Goal: Task Accomplishment & Management: Use online tool/utility

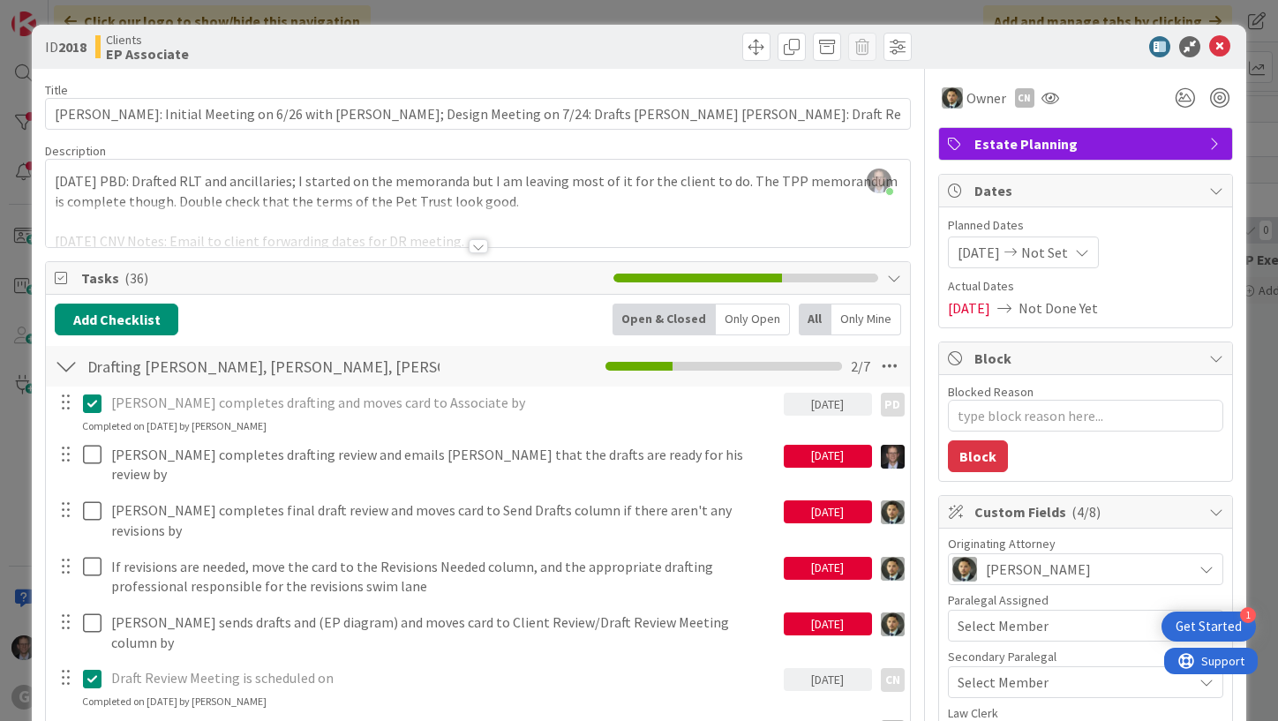
scroll to position [353, 0]
drag, startPoint x: 938, startPoint y: 44, endPoint x: 1289, endPoint y: 34, distance: 351.4
click at [1277, 34] on html "1 Get Started G Click our logo to show/hide this navigation Add and manage tabs…" at bounding box center [639, 360] width 1278 height 721
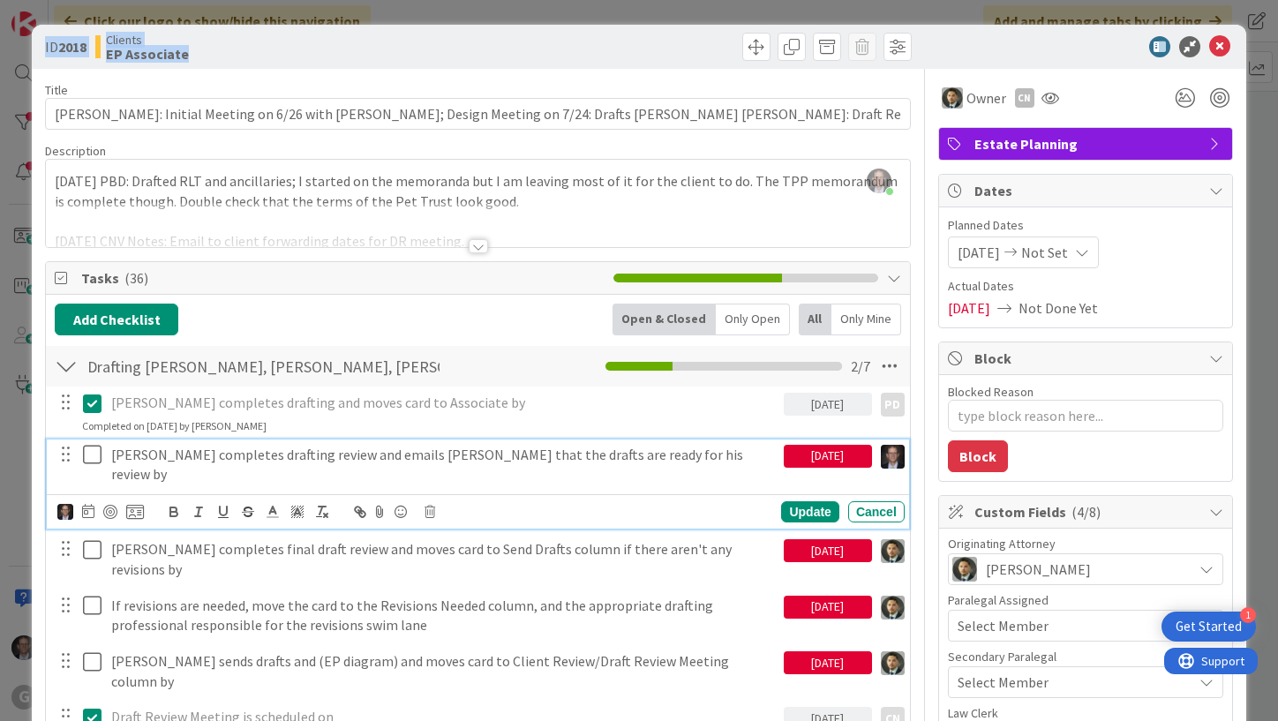
click at [90, 455] on icon at bounding box center [96, 454] width 26 height 21
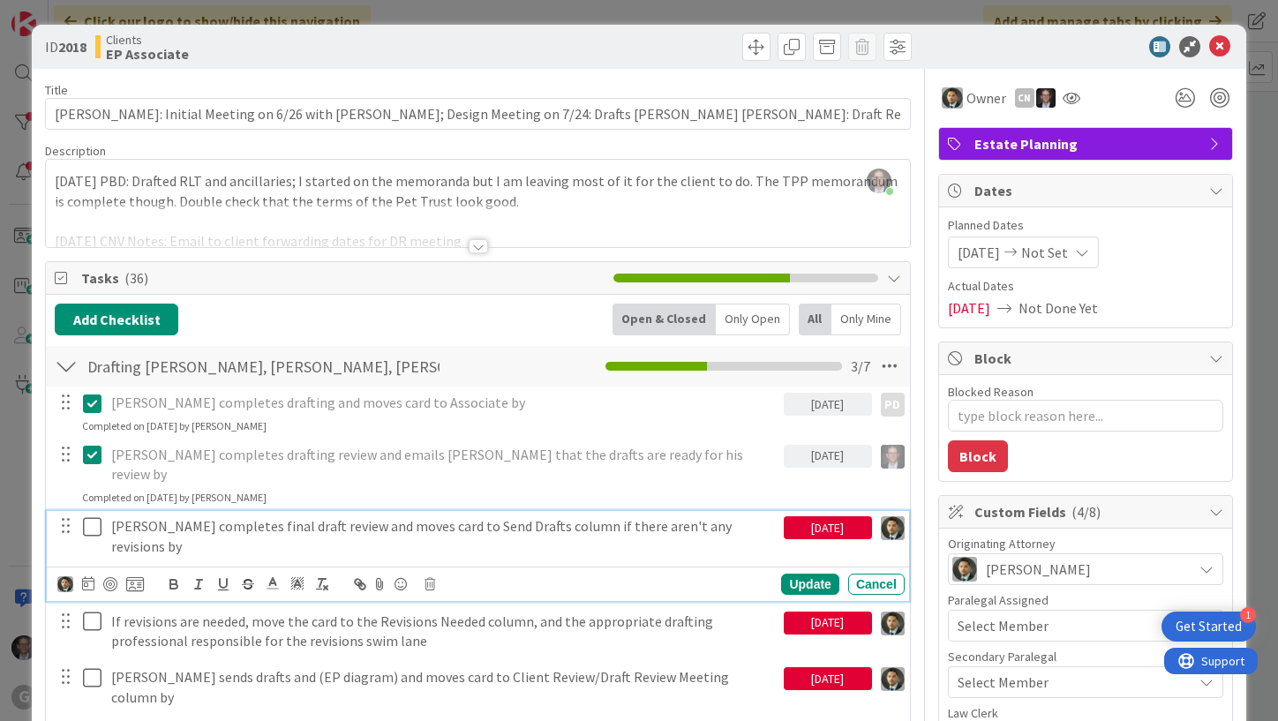
click at [418, 516] on p "[PERSON_NAME] completes final draft review and moves card to Send Drafts column…" at bounding box center [443, 536] width 665 height 40
click at [82, 576] on icon at bounding box center [88, 583] width 12 height 14
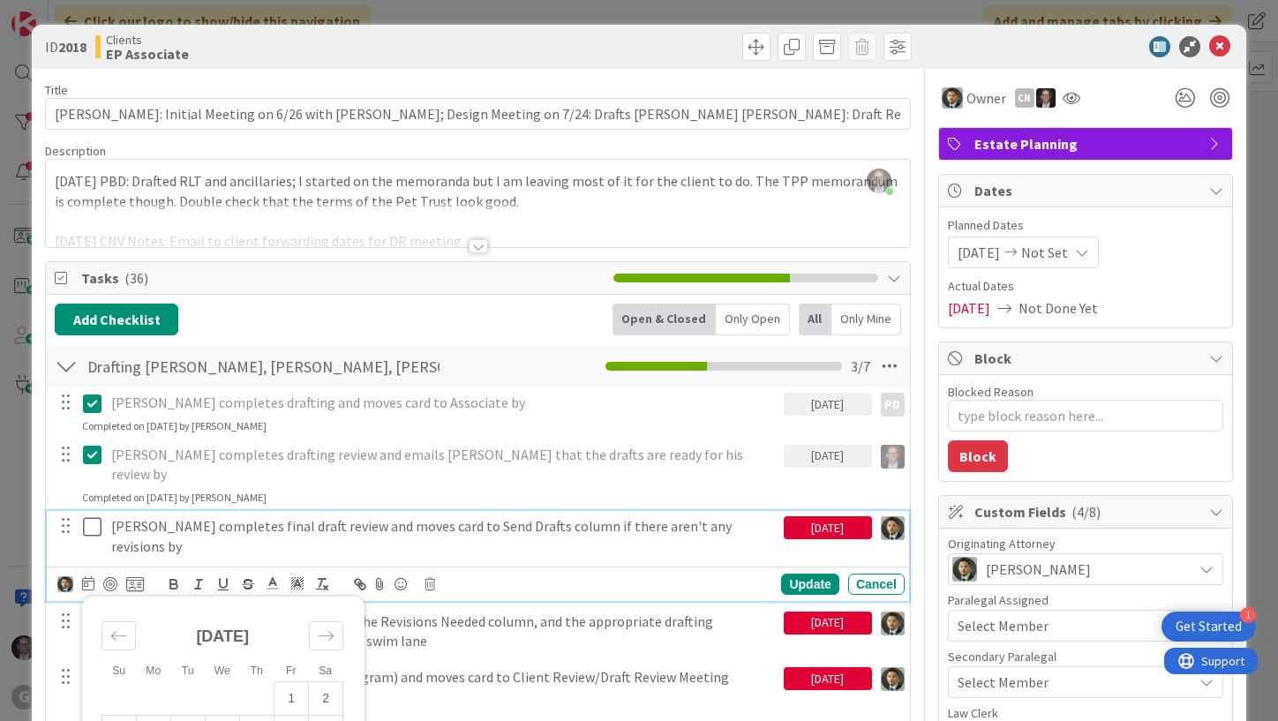
drag, startPoint x: 815, startPoint y: 719, endPoint x: 822, endPoint y: 776, distance: 56.9
click at [822, 720] on html "1 Get Started G Click our logo to show/hide this navigation Add and manage tabs…" at bounding box center [639, 360] width 1278 height 721
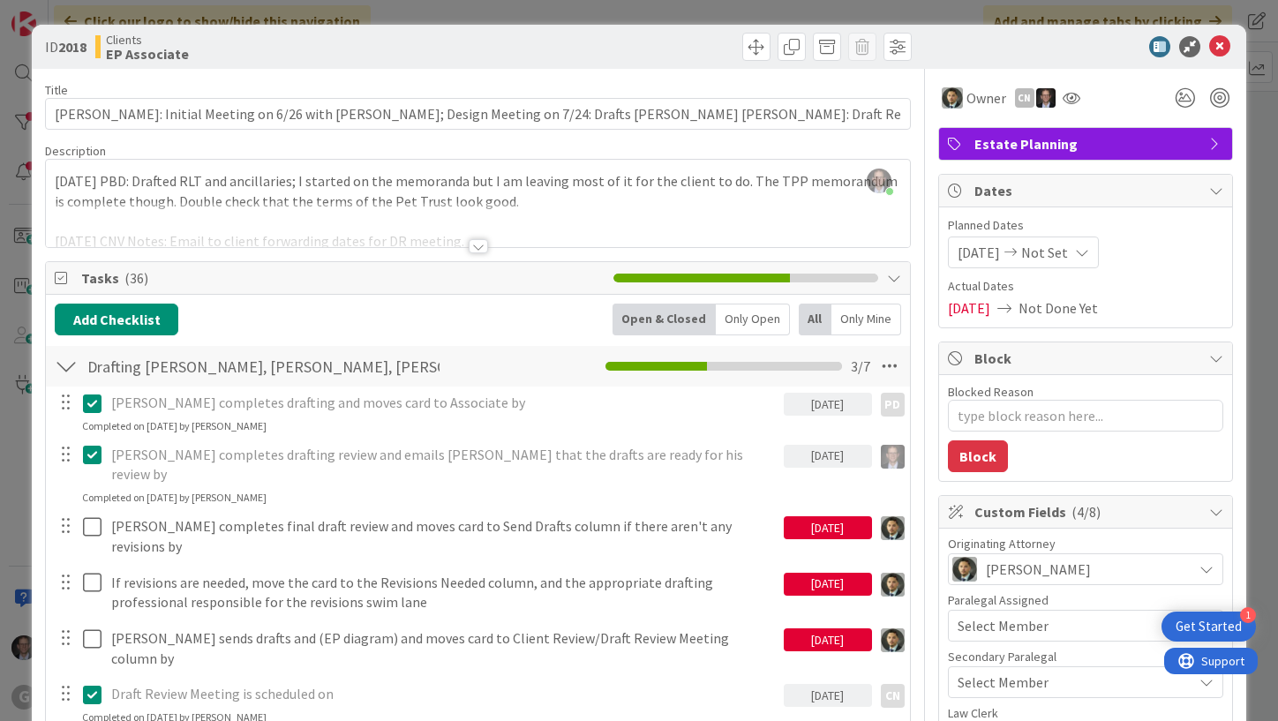
type textarea "x"
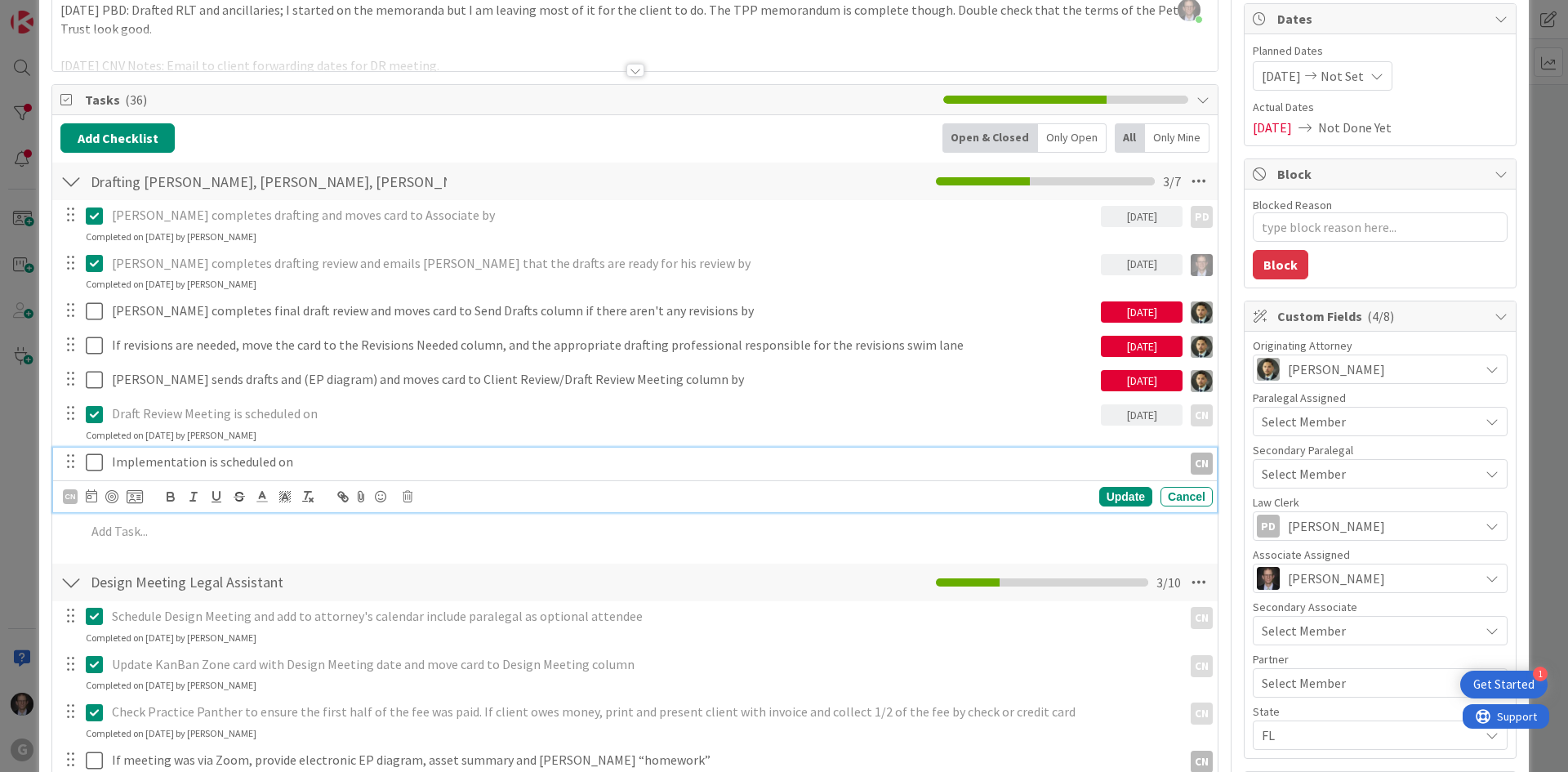
scroll to position [164, 0]
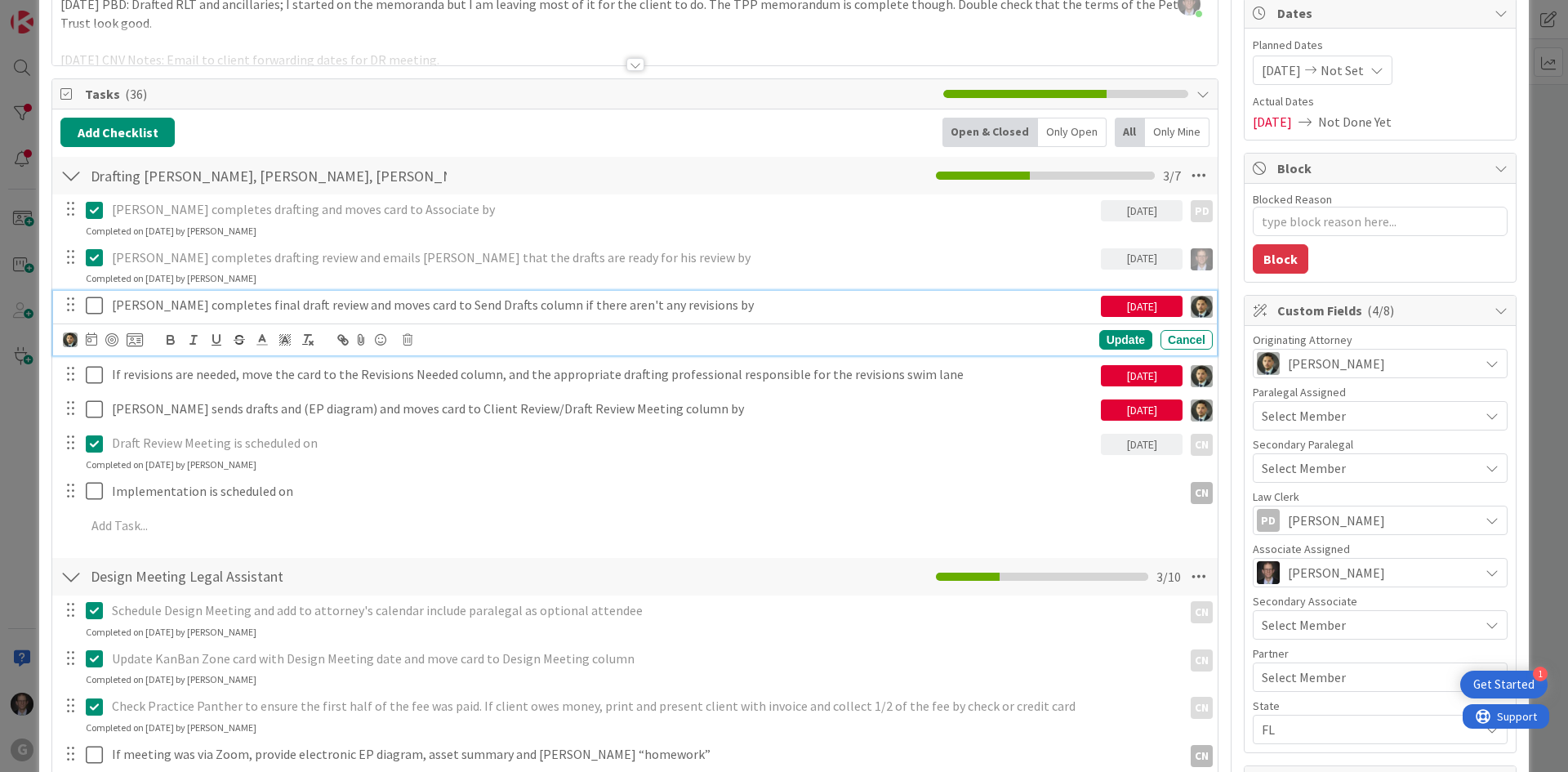
click at [197, 308] on p "[PERSON_NAME] completes final draft review and moves card to Send Drafts column…" at bounding box center [603, 305] width 982 height 19
click at [89, 338] on icon at bounding box center [92, 339] width 11 height 13
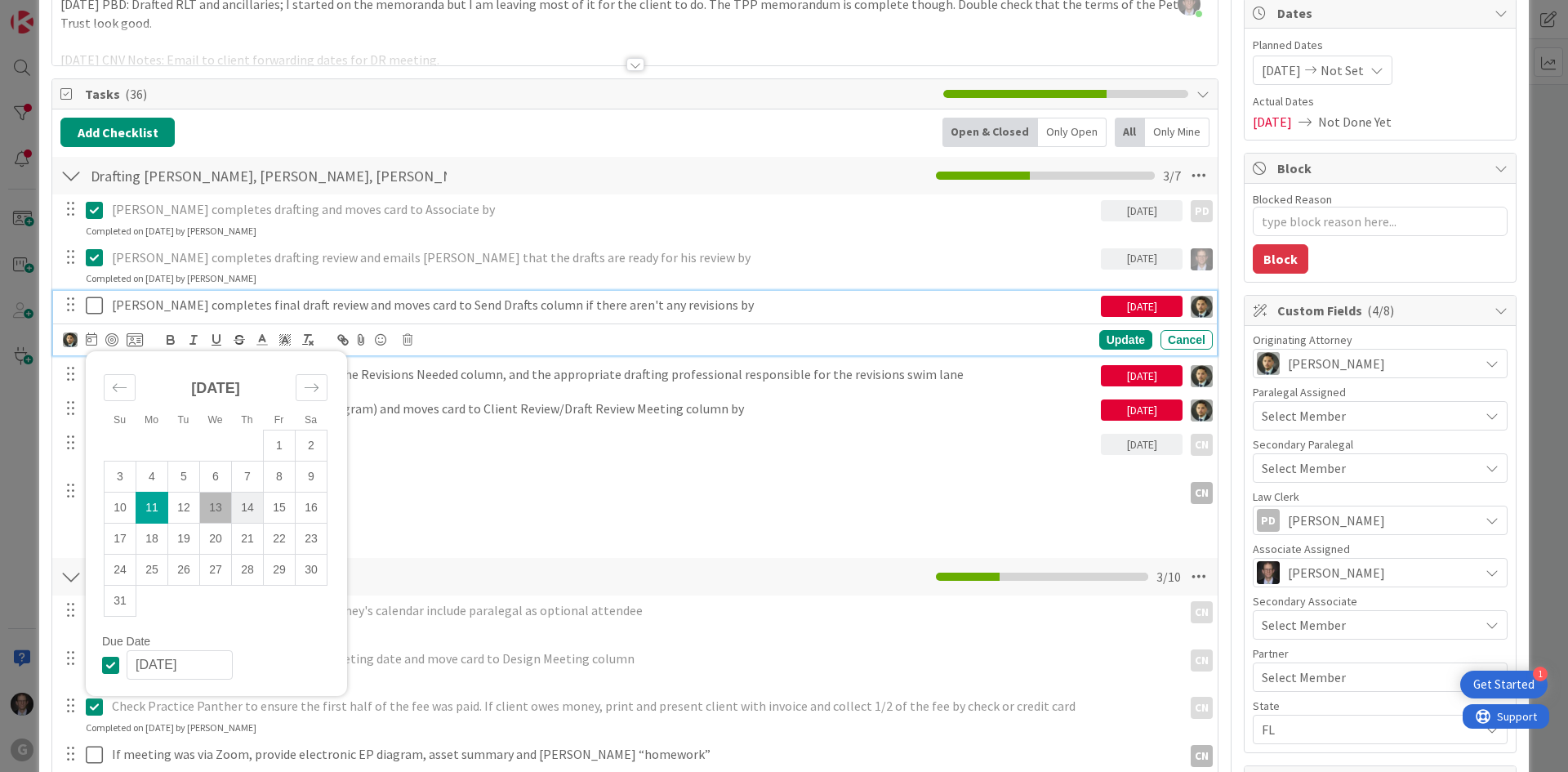
click at [252, 506] on td "14" at bounding box center [248, 508] width 31 height 31
type input "[DATE]"
type textarea "x"
click at [1101, 340] on div "Update" at bounding box center [1125, 340] width 53 height 19
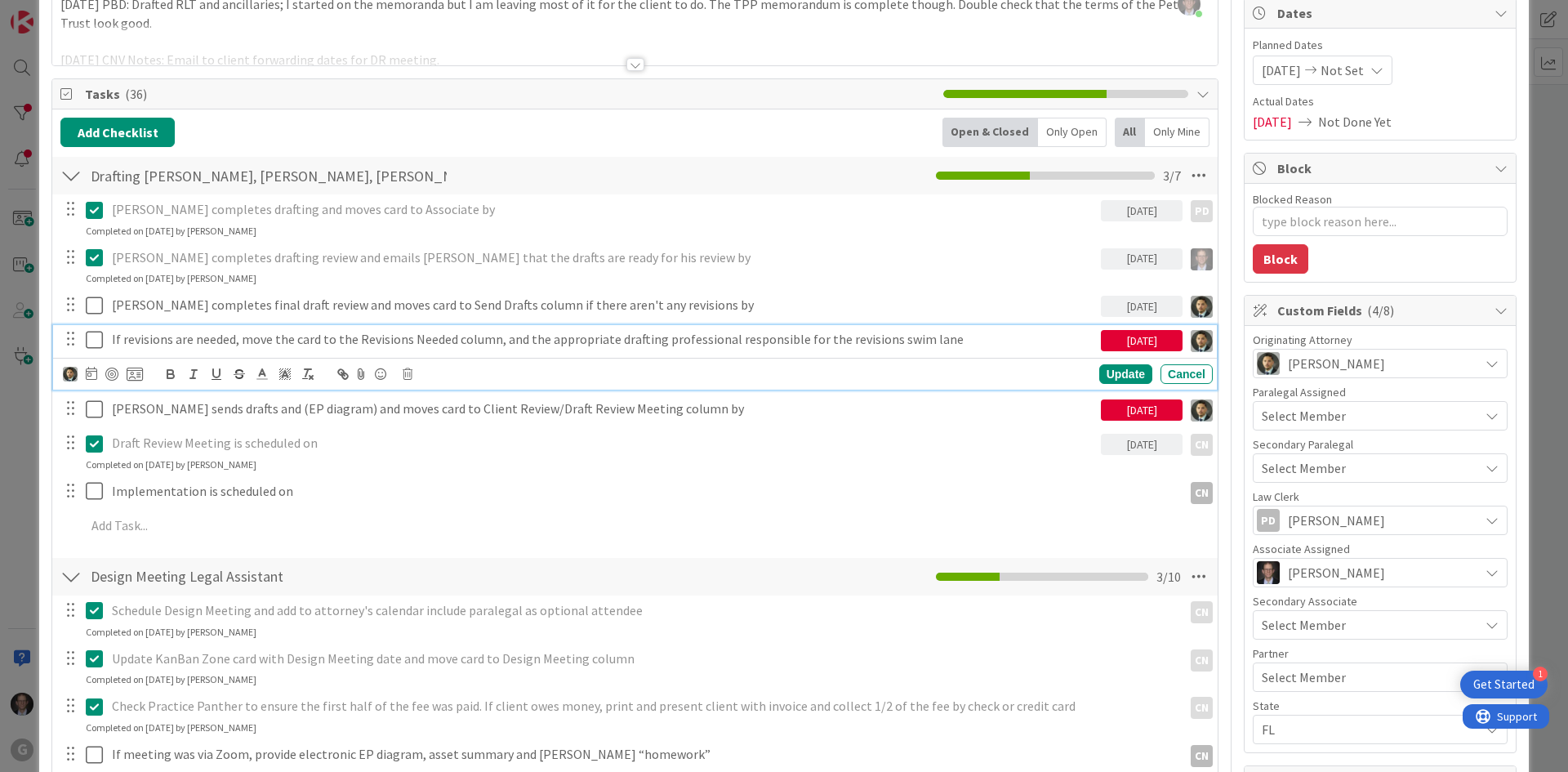
click at [389, 341] on p "If revisions are needed, move the card to the Revisions Needed column, and the …" at bounding box center [603, 340] width 982 height 19
click at [87, 374] on icon at bounding box center [92, 373] width 11 height 13
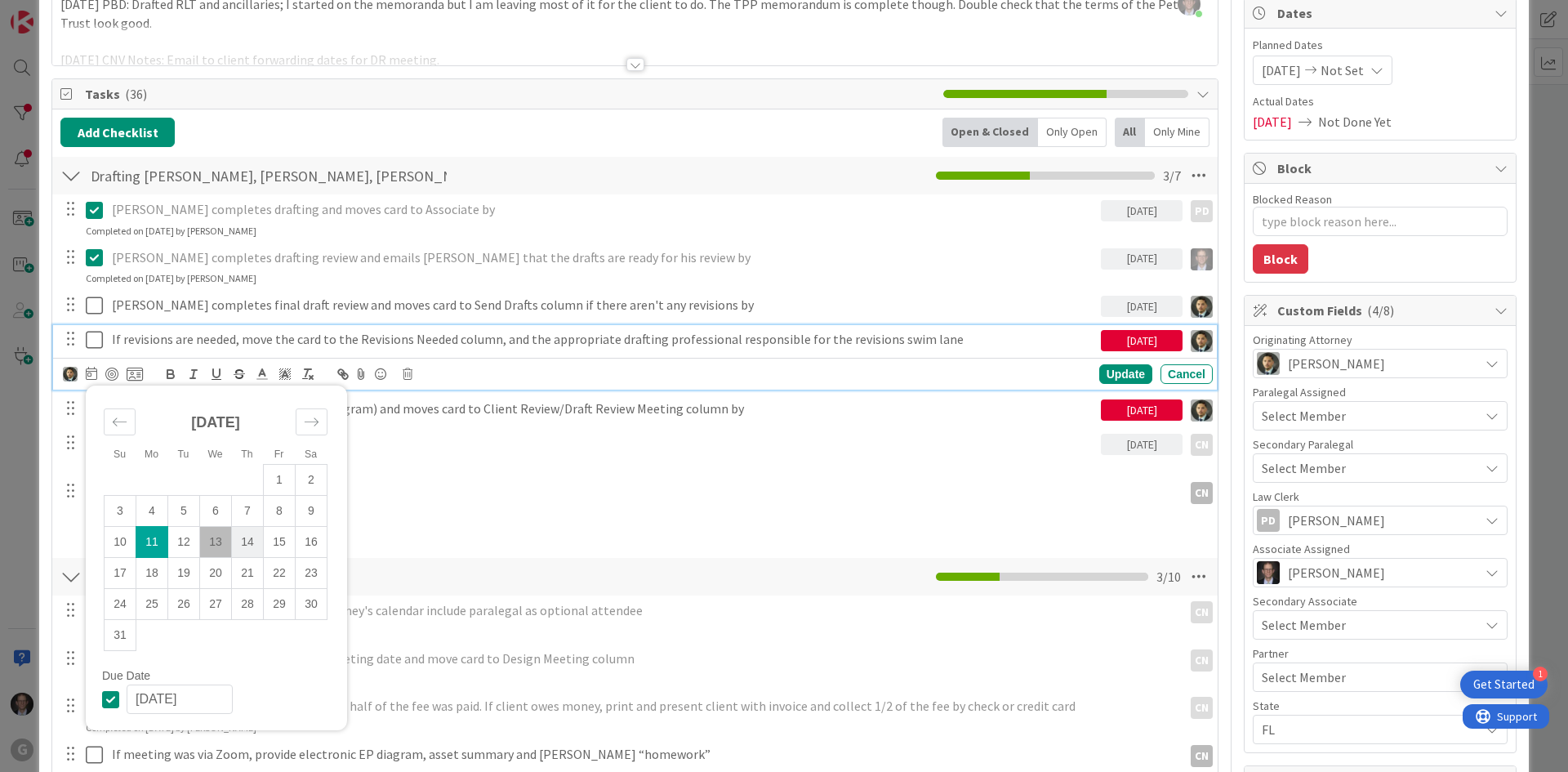
click at [253, 544] on td "14" at bounding box center [248, 542] width 31 height 31
type input "[DATE]"
type textarea "x"
click at [1109, 369] on div "Update" at bounding box center [1125, 374] width 53 height 19
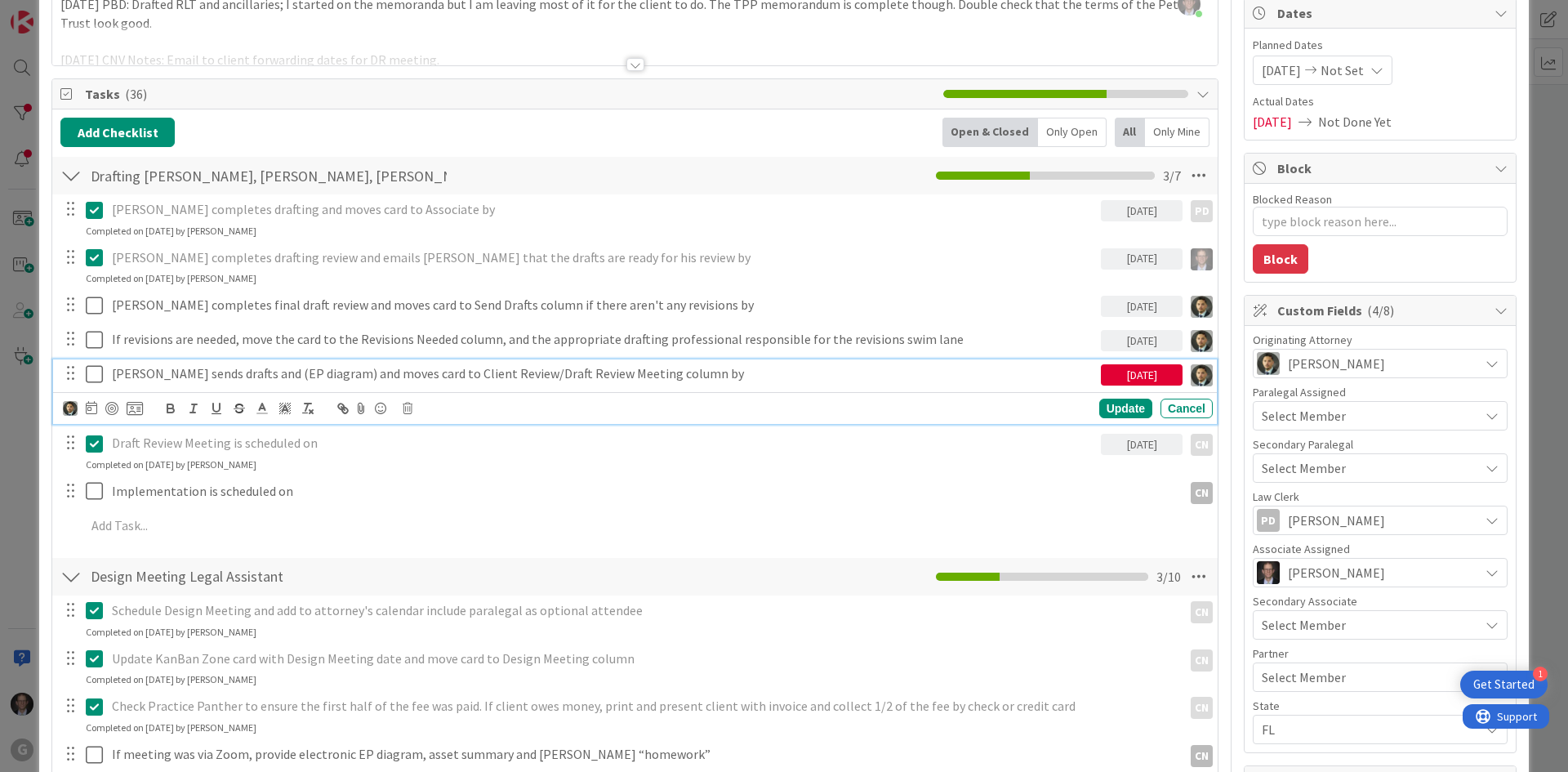
click at [320, 373] on p "[PERSON_NAME] sends drafts and (EP diagram) and moves card to Client Review/Dra…" at bounding box center [603, 374] width 982 height 19
click at [90, 409] on icon at bounding box center [92, 407] width 11 height 13
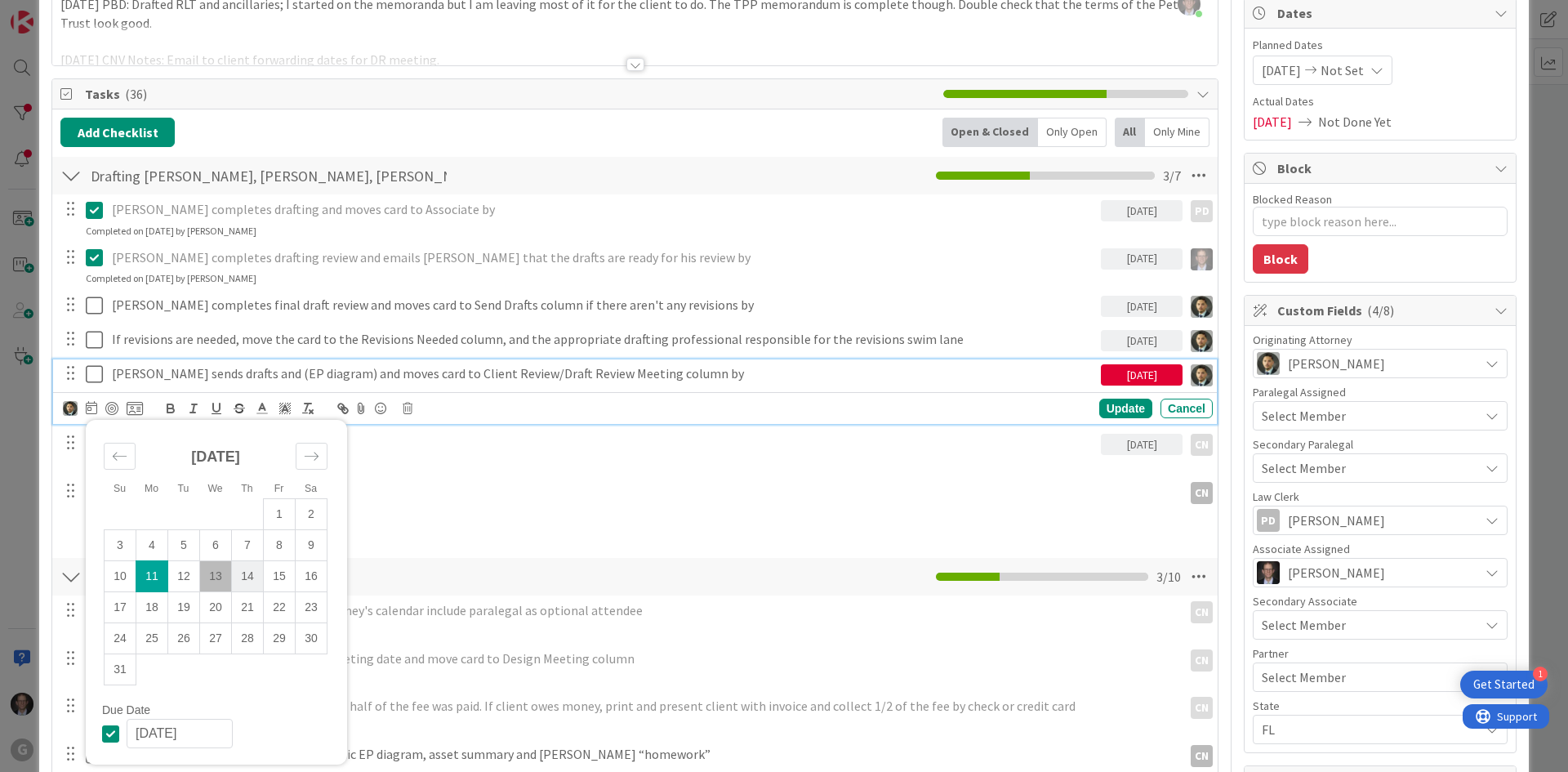
click at [240, 579] on td "14" at bounding box center [248, 577] width 31 height 31
type input "[DATE]"
type textarea "x"
click at [1102, 407] on div "Update" at bounding box center [1125, 408] width 53 height 19
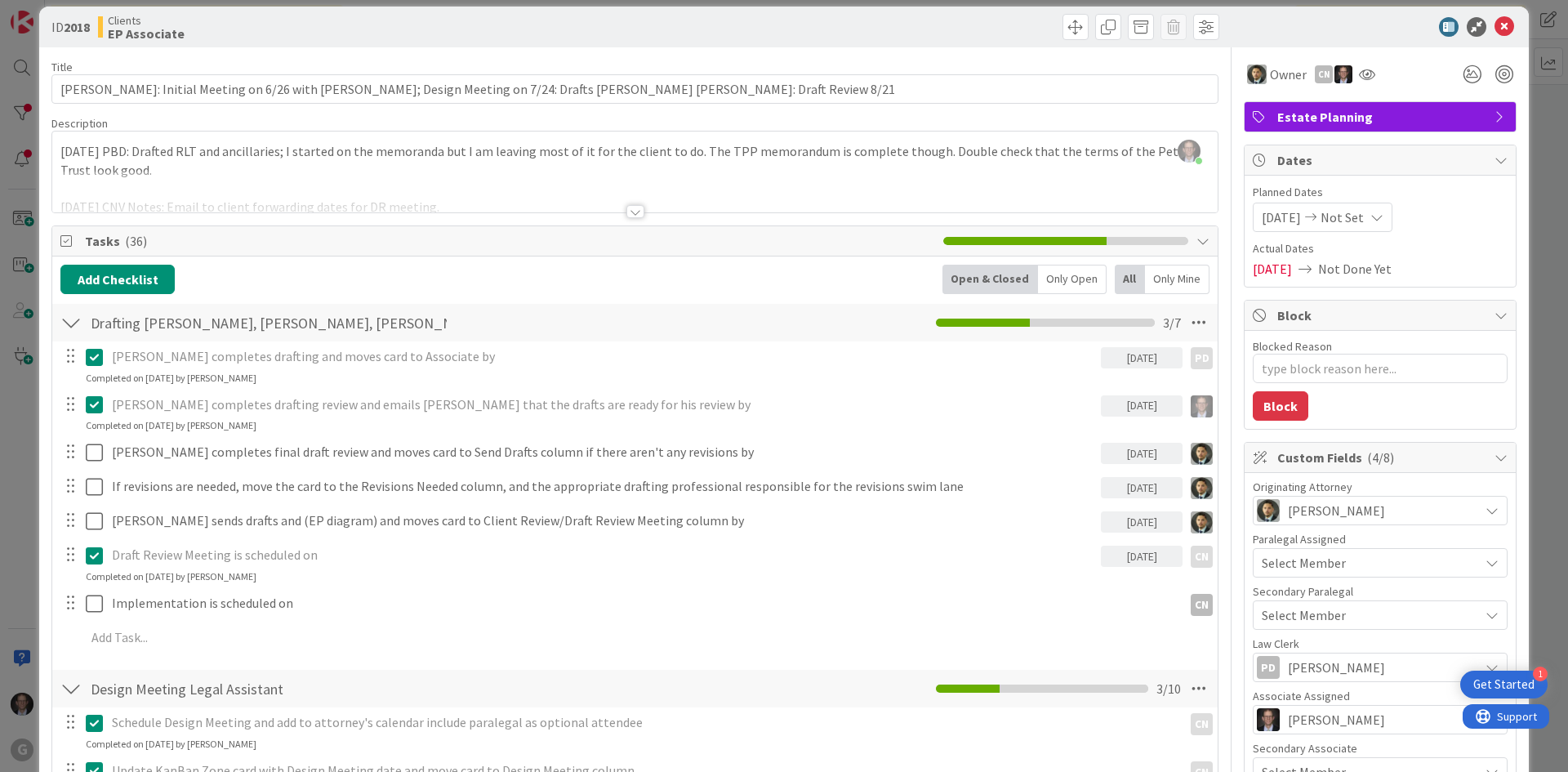
scroll to position [0, 0]
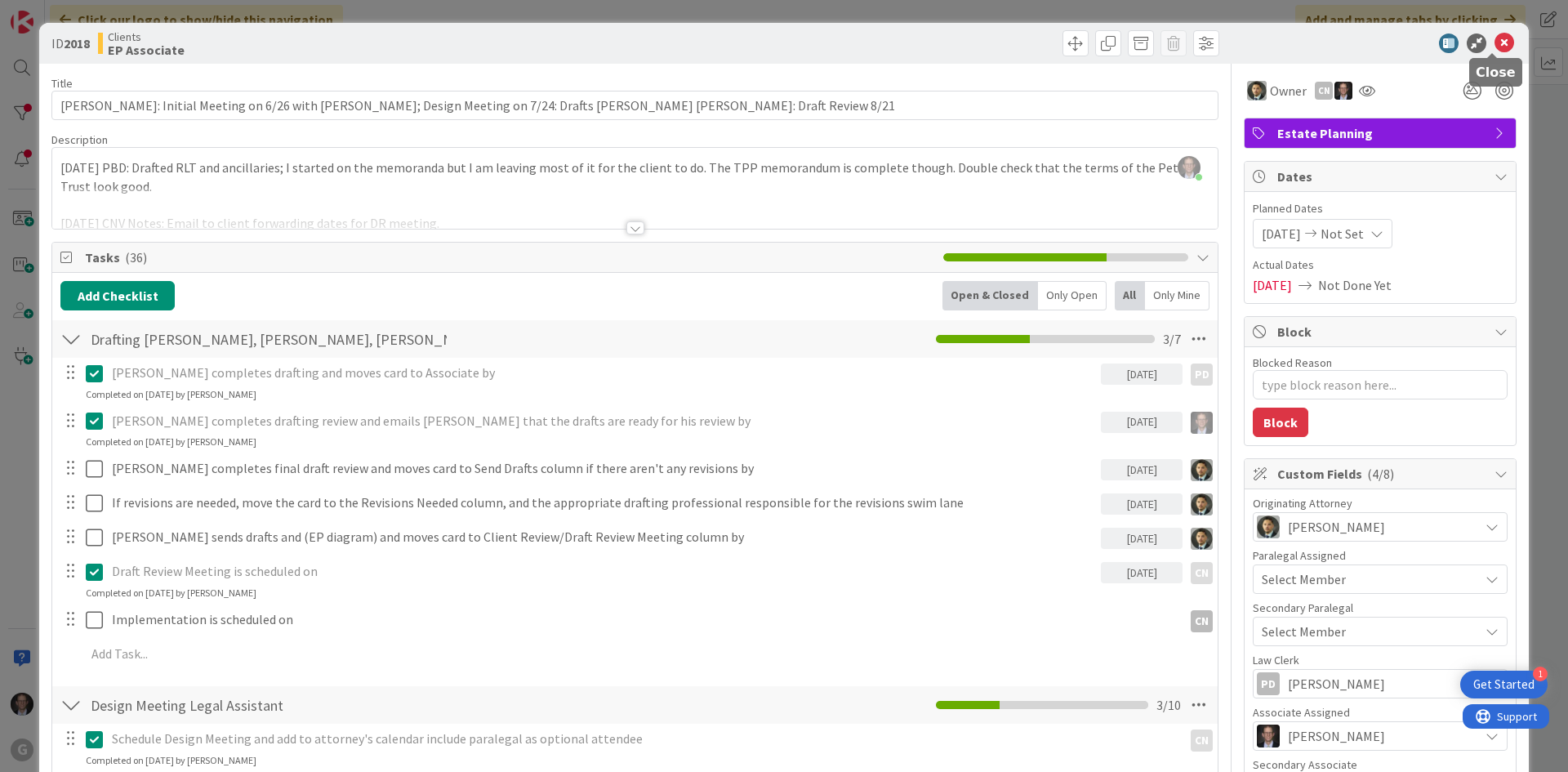
click at [1181, 43] on icon at bounding box center [1503, 43] width 19 height 19
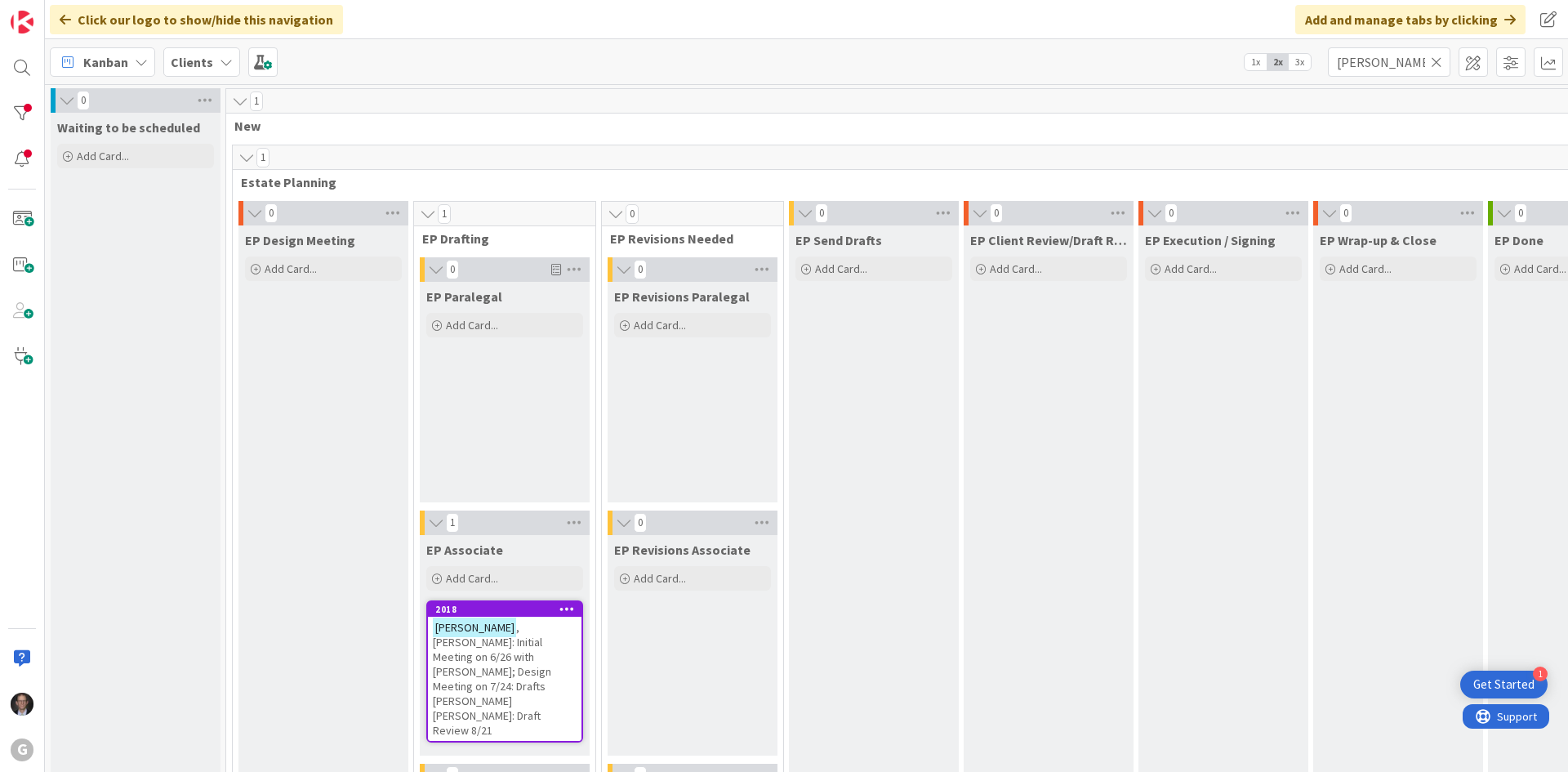
click at [1181, 63] on icon at bounding box center [1436, 62] width 11 height 15
click at [1181, 63] on input "text" at bounding box center [1389, 62] width 122 height 30
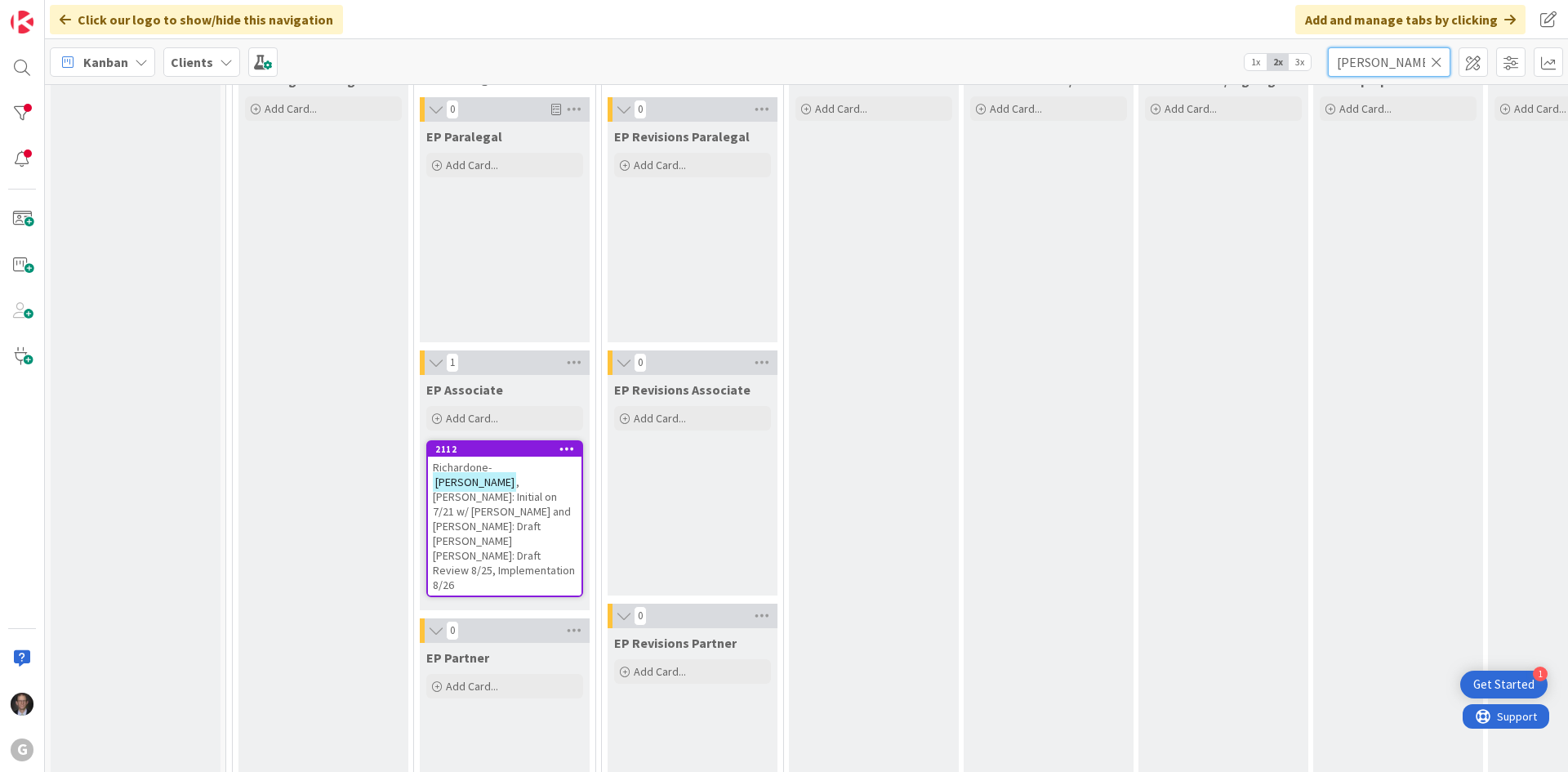
scroll to position [164, 0]
type input "[PERSON_NAME]"
click at [495, 491] on span ", [PERSON_NAME]: Initial on 7/21 w/ [PERSON_NAME] and [PERSON_NAME]: Draft [PER…" at bounding box center [504, 529] width 142 height 118
click at [465, 494] on span ", [PERSON_NAME]: Initial on 7/21 w/ [PERSON_NAME] and [PERSON_NAME]: Draft [PER…" at bounding box center [504, 529] width 142 height 118
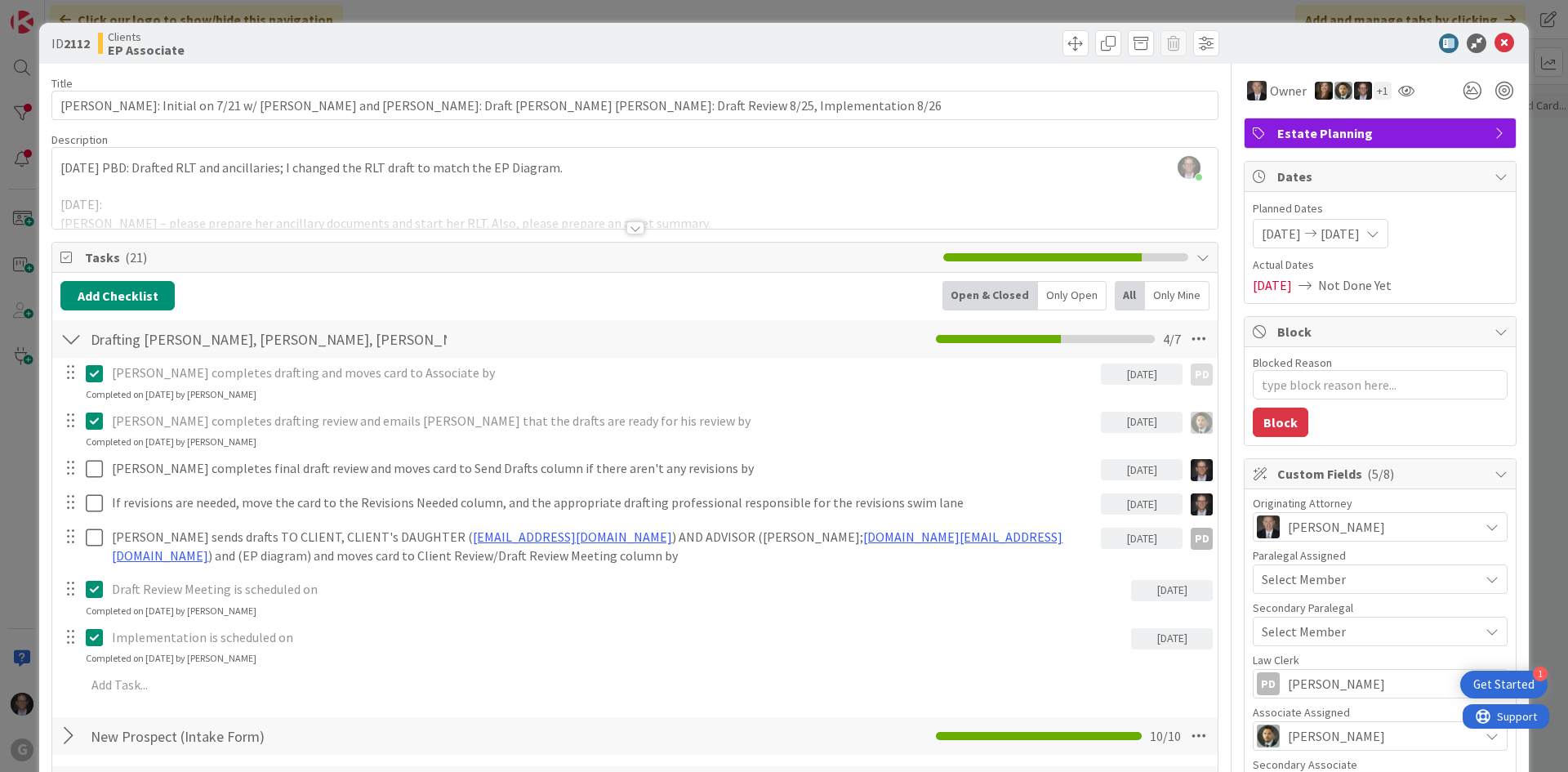
type textarea "x"
